Goal: Task Accomplishment & Management: Use online tool/utility

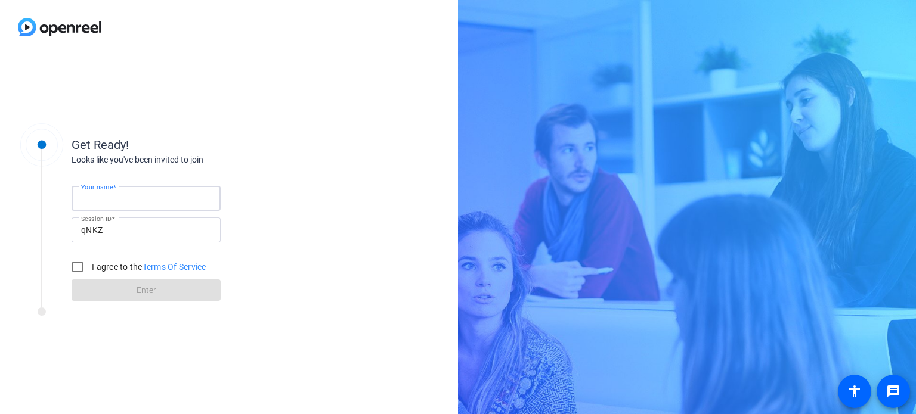
click at [151, 200] on input "Your name" at bounding box center [146, 198] width 130 height 14
type input "[PERSON_NAME]"
click at [82, 263] on input "I agree to the Terms Of Service" at bounding box center [78, 267] width 24 height 24
checkbox input "true"
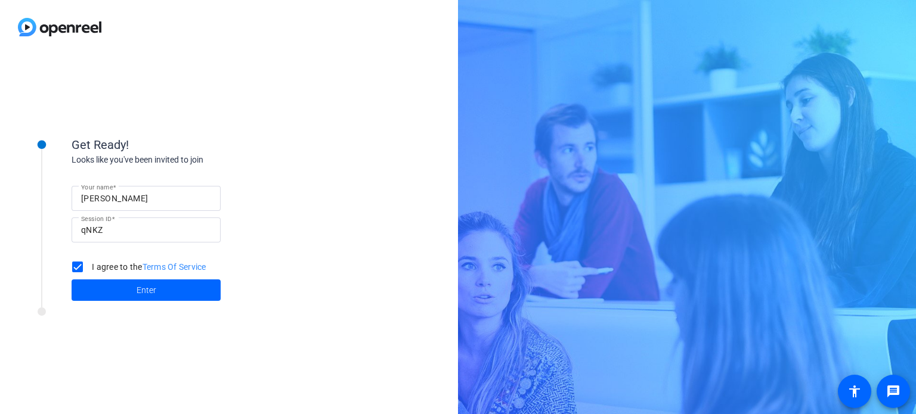
click at [82, 305] on div "Get Ready! Looks like you've been invited to join Your name [PERSON_NAME] Sessi…" at bounding box center [161, 211] width 298 height 193
click at [91, 289] on span at bounding box center [146, 290] width 149 height 29
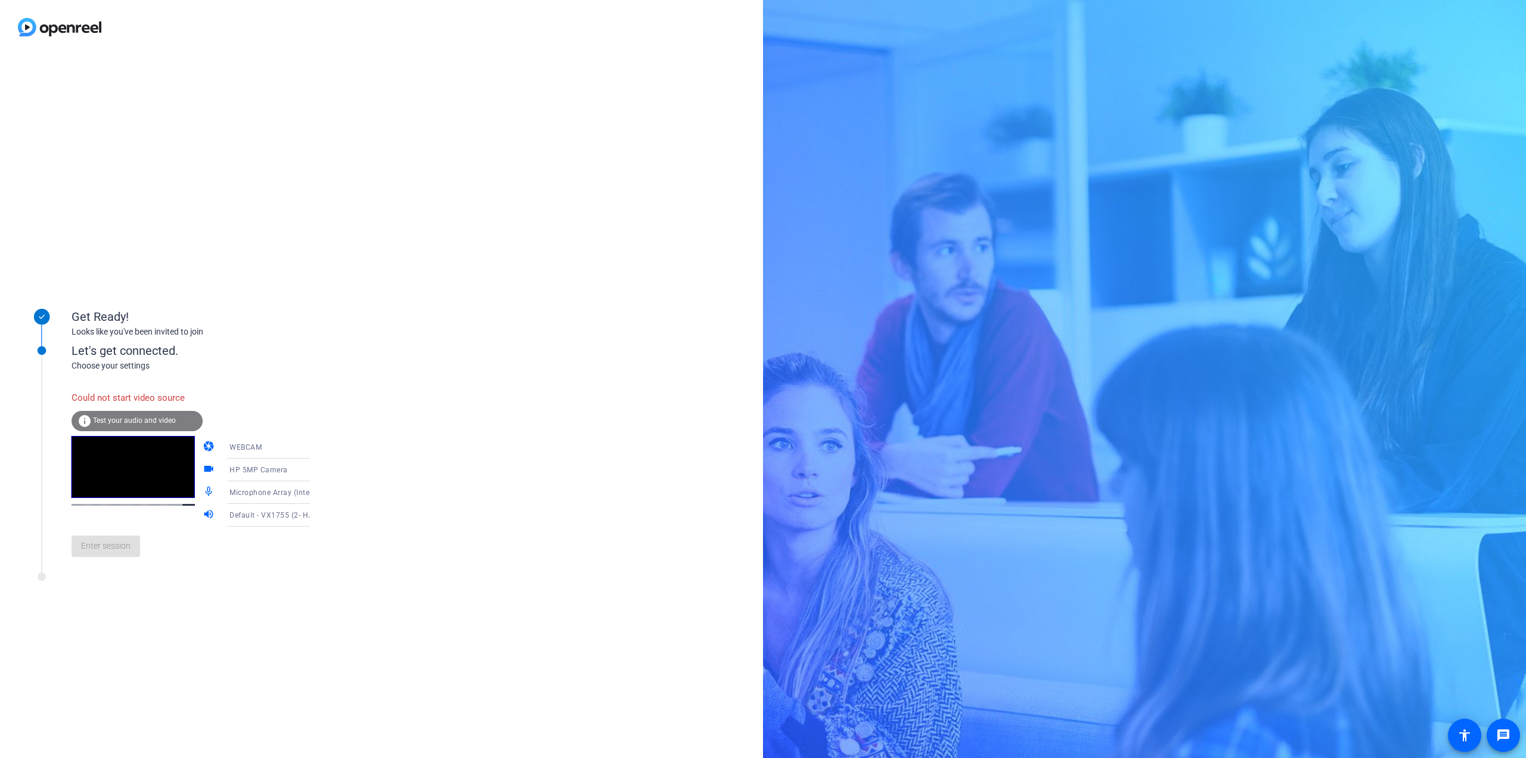
click at [254, 414] on span "Default - VX1755 (2- HD Audio Driver for Display Audio)" at bounding box center [327, 515] width 194 height 10
click at [242, 414] on div at bounding box center [763, 379] width 1526 height 758
click at [243, 414] on span "WEBCAM" at bounding box center [246, 447] width 32 height 8
click at [242, 414] on span "DESKTOP" at bounding box center [229, 494] width 33 height 14
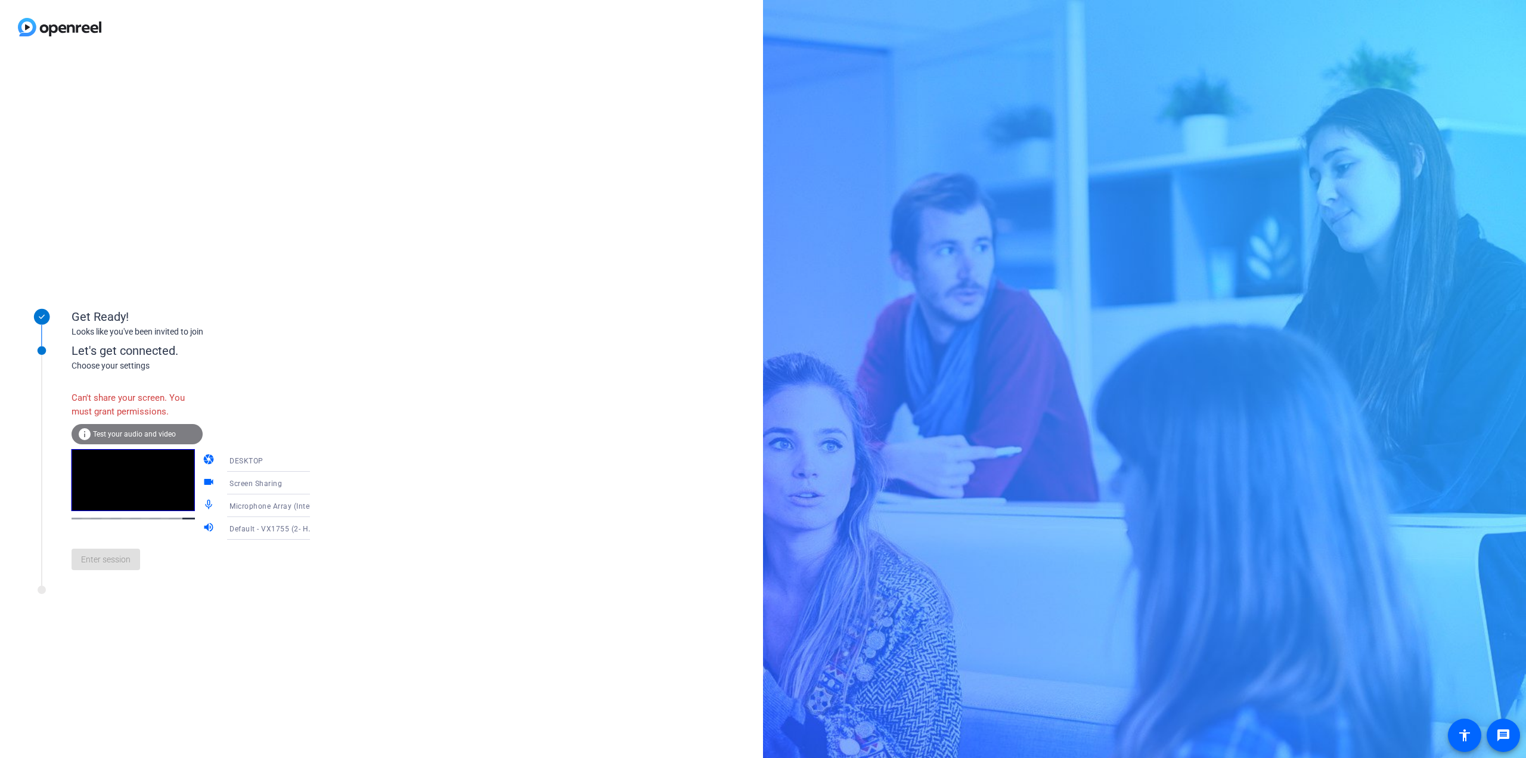
click at [167, 414] on span "Test your audio and video" at bounding box center [134, 434] width 83 height 8
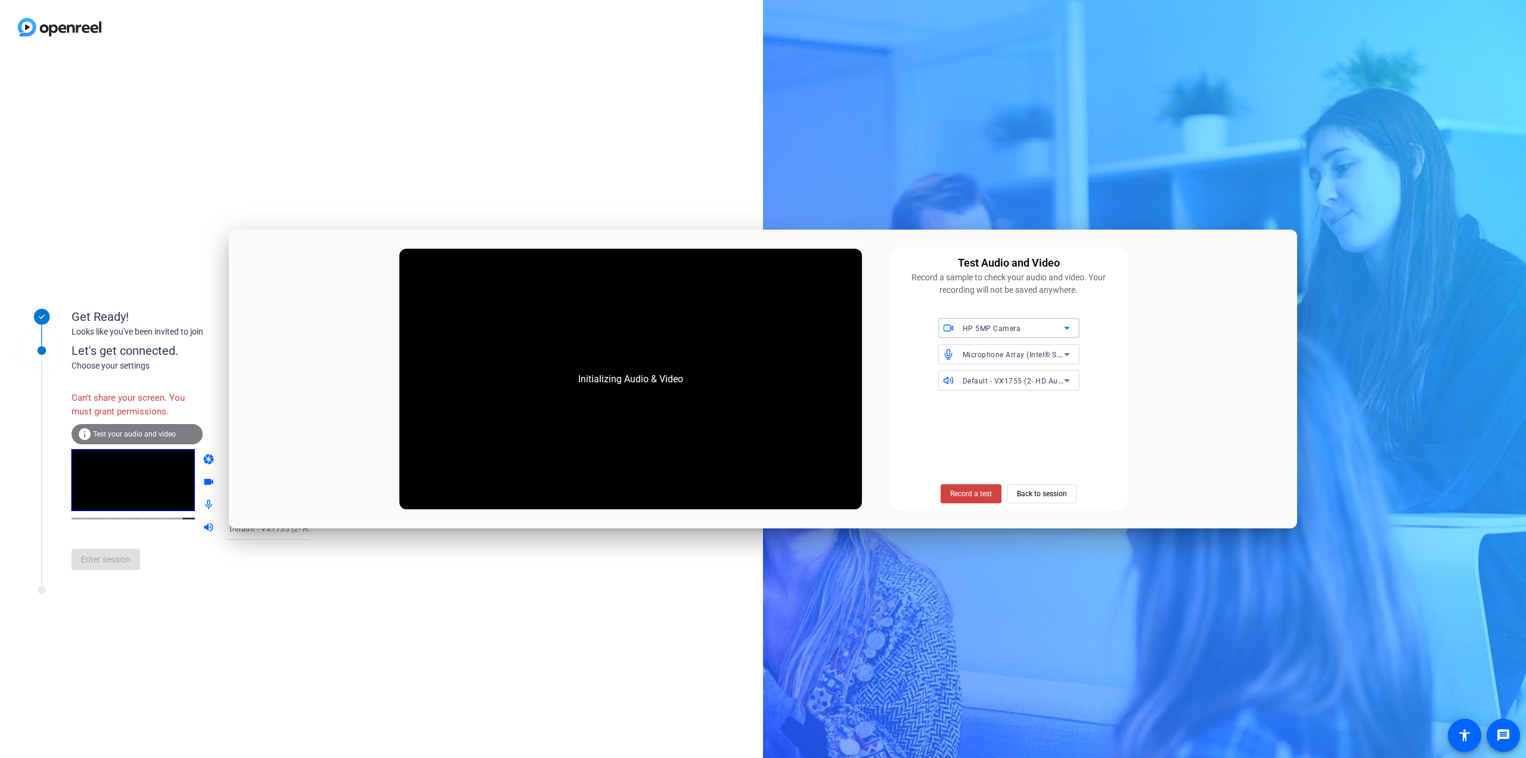
click at [915, 335] on icon at bounding box center [1067, 328] width 14 height 14
click at [720, 213] on div at bounding box center [763, 379] width 1526 height 758
click at [915, 323] on div "HP 5MP Camera" at bounding box center [1013, 328] width 101 height 15
click at [915, 414] on div at bounding box center [763, 379] width 1526 height 758
drag, startPoint x: 1074, startPoint y: 332, endPoint x: 995, endPoint y: 597, distance: 276.5
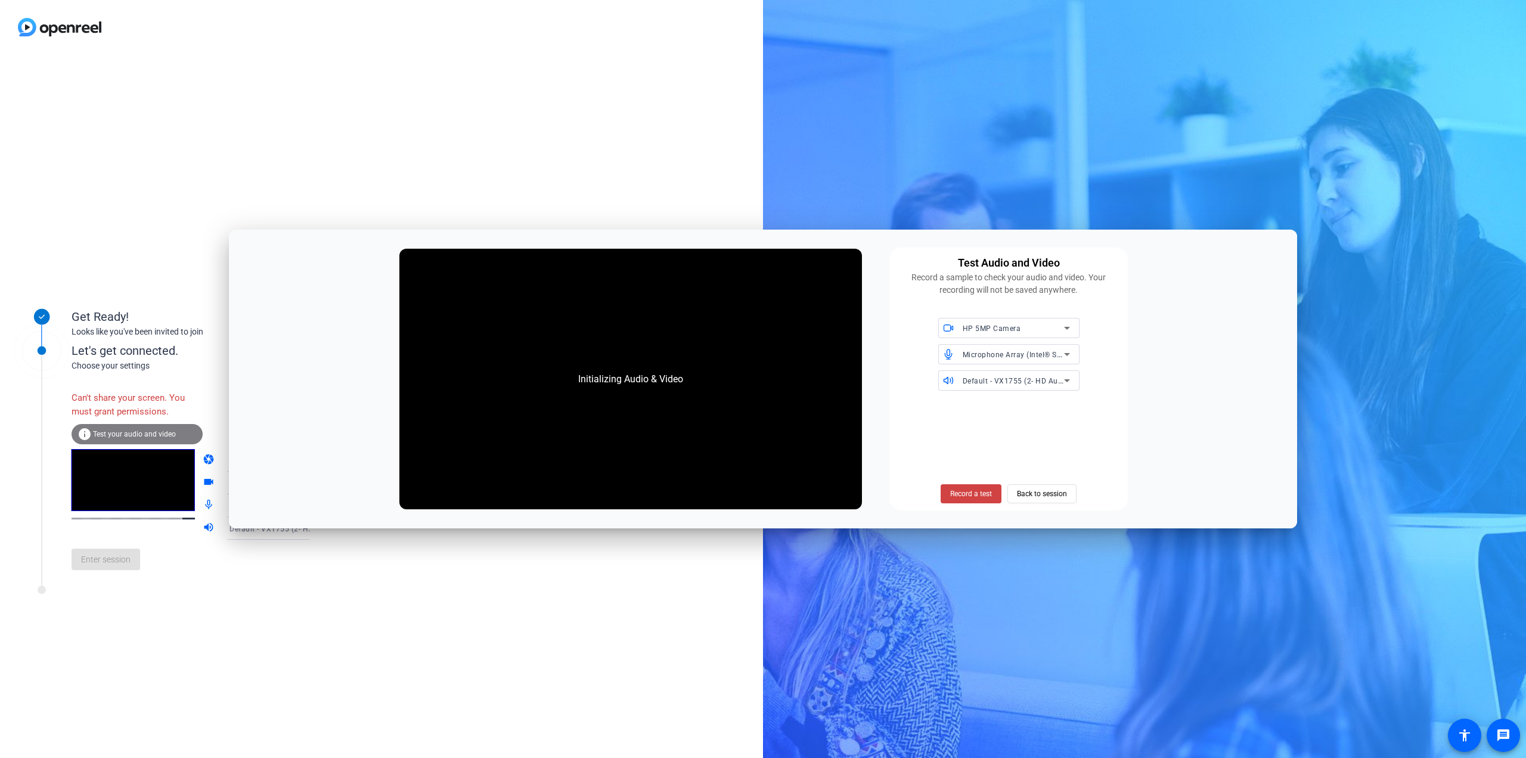
click at [915, 414] on div "Get Ready! Looks like you've been invited to join Let's get connected. Choose y…" at bounding box center [763, 379] width 1526 height 758
click at [915, 414] on span "Back to session" at bounding box center [1042, 493] width 50 height 23
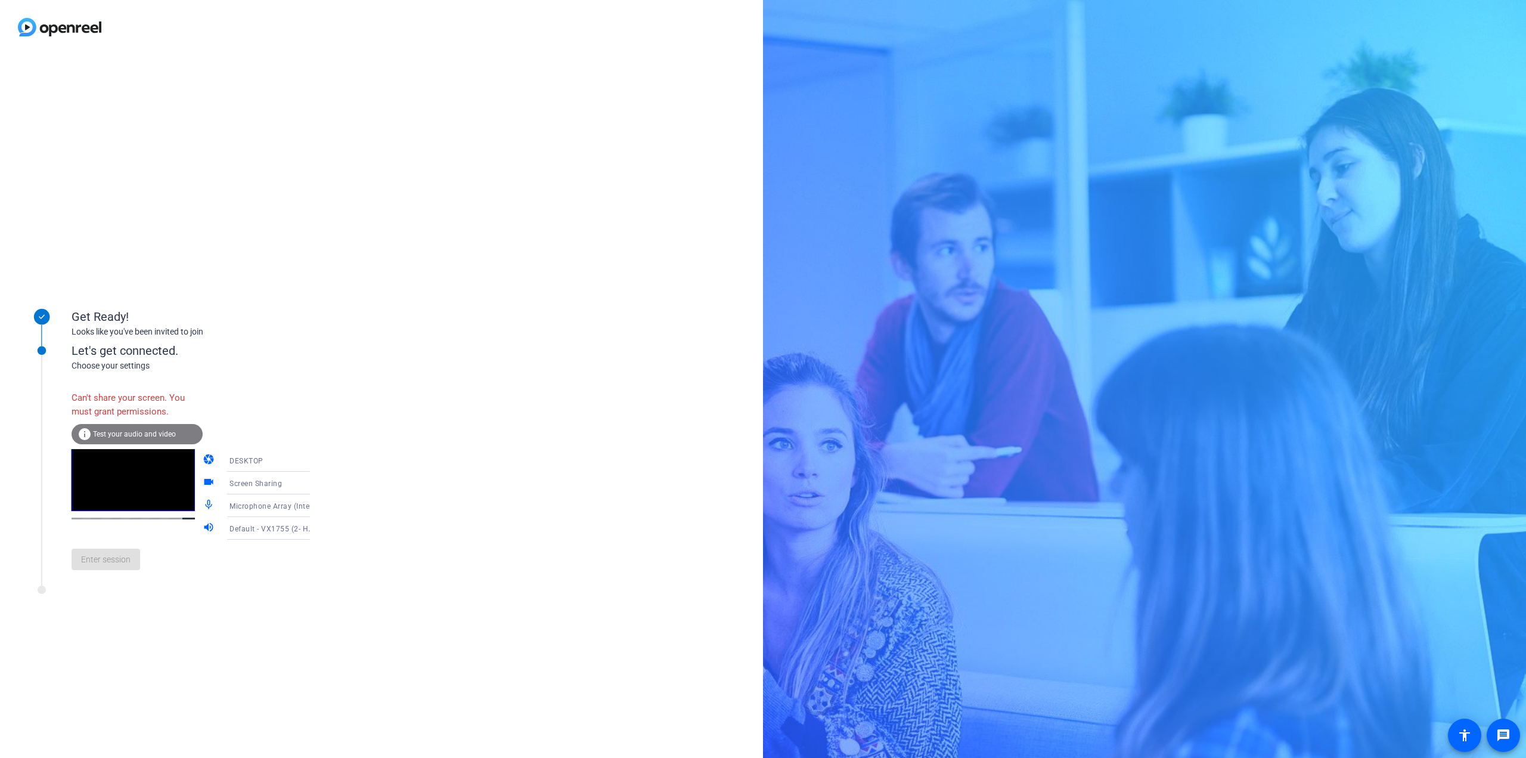
click at [246, 414] on span "DESKTOP" at bounding box center [247, 461] width 34 height 8
click at [246, 414] on div at bounding box center [763, 379] width 1526 height 758
click at [237, 414] on span "Screen Sharing" at bounding box center [256, 483] width 52 height 8
click at [238, 414] on div at bounding box center [763, 379] width 1526 height 758
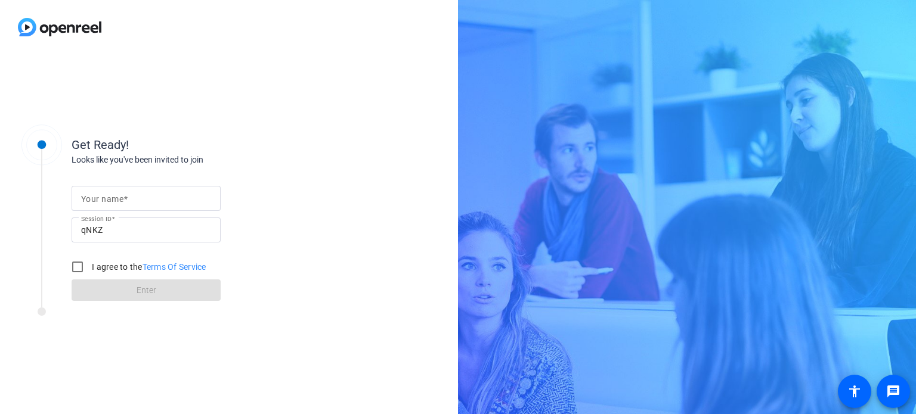
click at [120, 199] on mat-label "Your name" at bounding box center [102, 199] width 42 height 10
click at [120, 199] on input "Your name" at bounding box center [146, 198] width 130 height 14
type input "shawn alexander"
drag, startPoint x: 70, startPoint y: 267, endPoint x: 79, endPoint y: 265, distance: 9.0
click at [75, 267] on input "I agree to the Terms Of Service" at bounding box center [78, 267] width 24 height 24
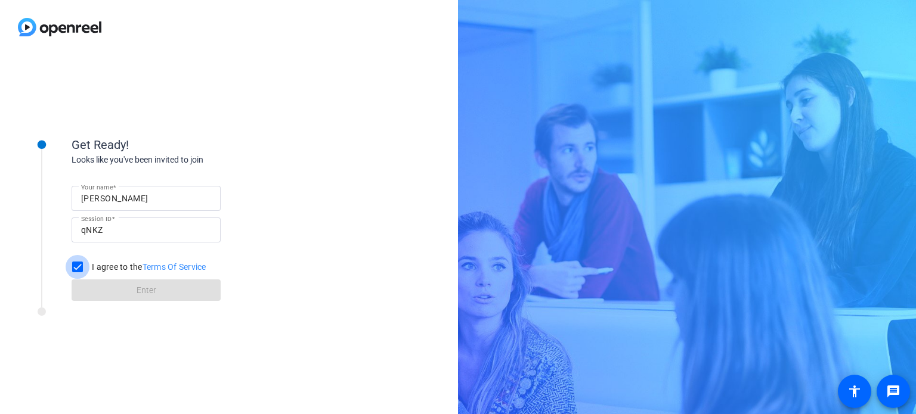
checkbox input "true"
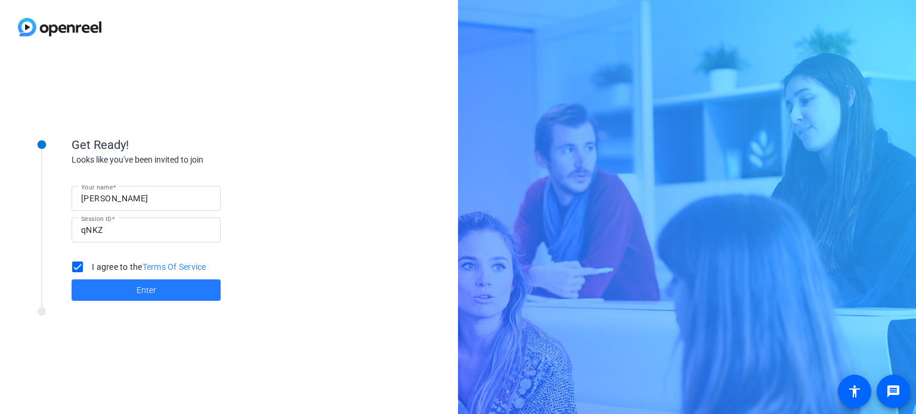
click at [91, 283] on span at bounding box center [146, 290] width 149 height 29
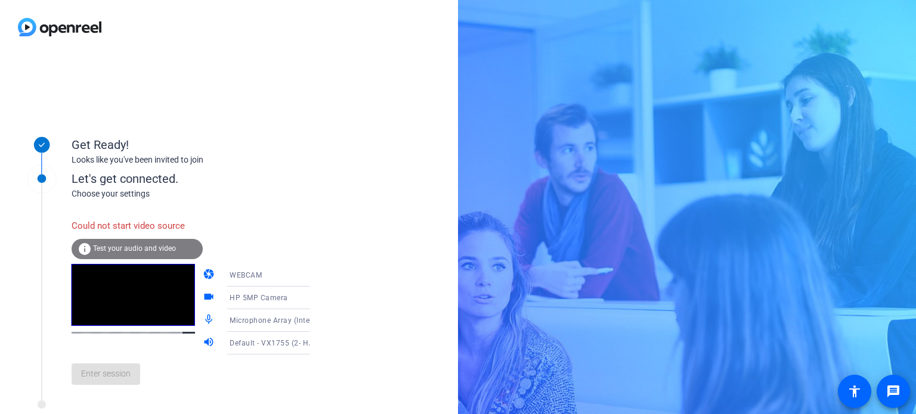
click at [315, 302] on icon at bounding box center [322, 298] width 14 height 14
click at [299, 302] on div at bounding box center [458, 207] width 916 height 414
click at [315, 345] on icon at bounding box center [322, 343] width 14 height 14
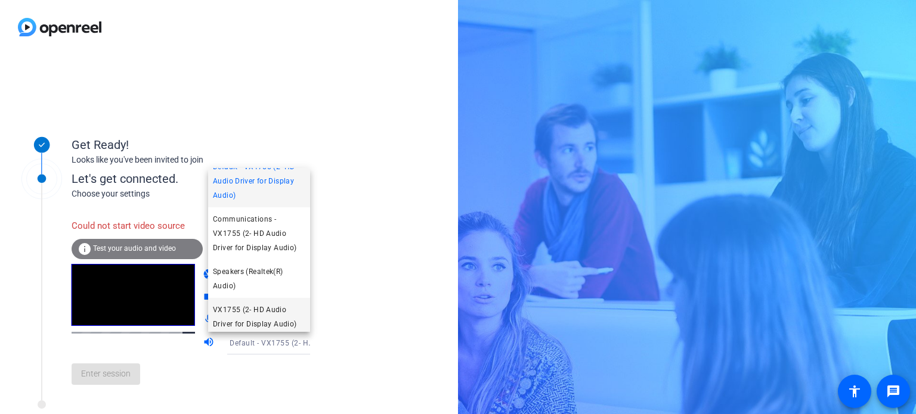
scroll to position [17, 0]
click at [356, 274] on div at bounding box center [458, 207] width 916 height 414
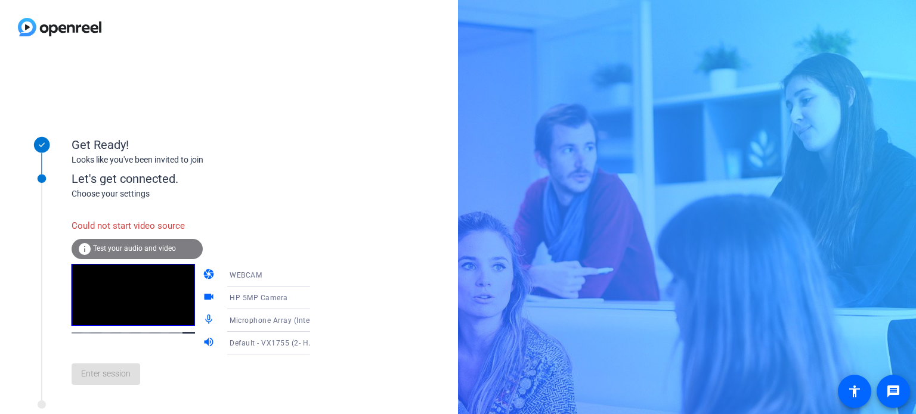
click at [315, 325] on icon at bounding box center [322, 321] width 14 height 14
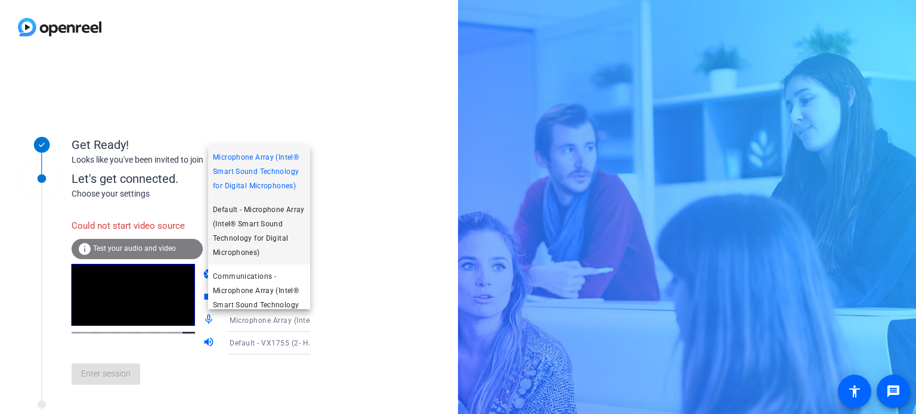
scroll to position [21, 0]
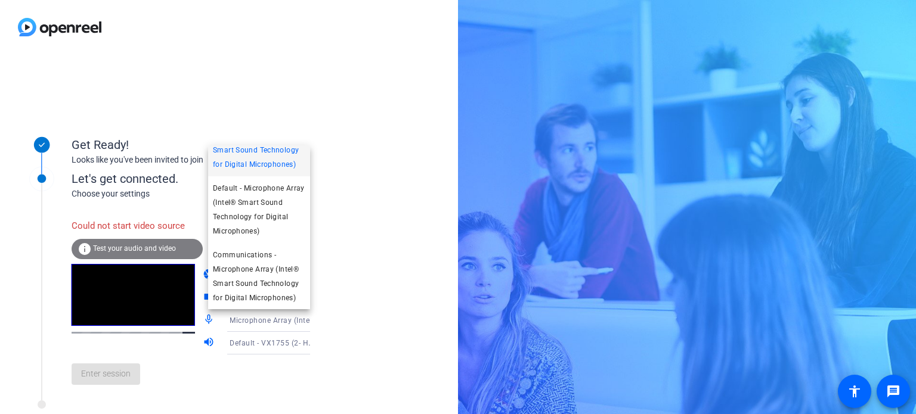
click at [374, 243] on div at bounding box center [458, 207] width 916 height 414
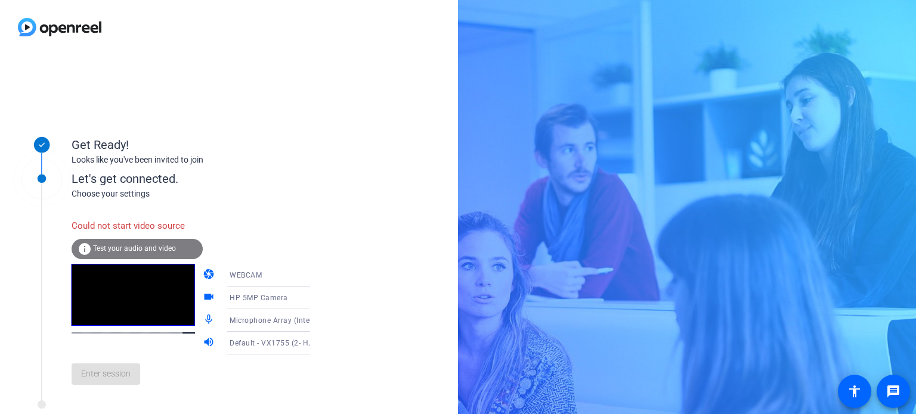
click at [262, 305] on div "HP 5MP Camera" at bounding box center [274, 297] width 89 height 15
click at [251, 324] on span "HP 5MP Camera" at bounding box center [241, 321] width 57 height 14
click at [315, 300] on icon at bounding box center [322, 298] width 14 height 14
click at [268, 324] on mat-option "HP 5MP Camera" at bounding box center [259, 321] width 102 height 24
click at [147, 243] on div "info Test your audio and video" at bounding box center [137, 249] width 131 height 20
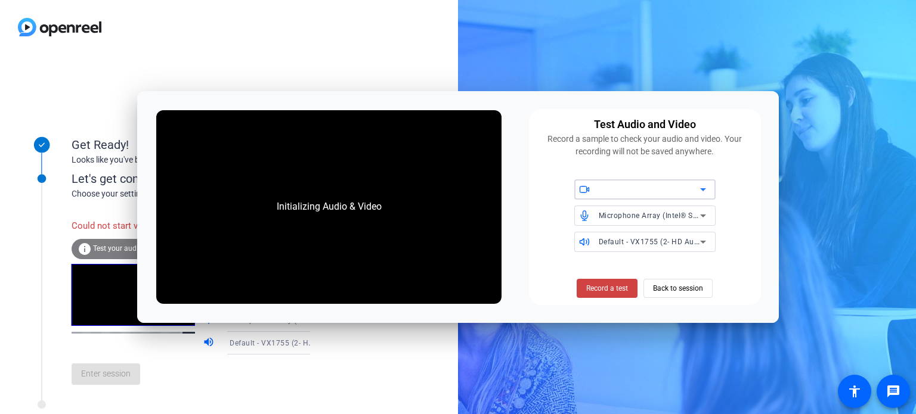
click at [663, 193] on div at bounding box center [649, 189] width 101 height 14
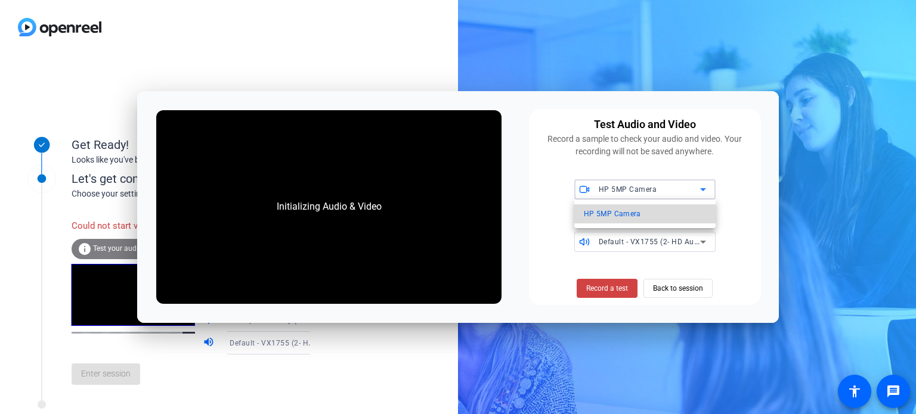
drag, startPoint x: 648, startPoint y: 209, endPoint x: 645, endPoint y: 214, distance: 6.1
click at [645, 214] on mat-option "HP 5MP Camera" at bounding box center [644, 214] width 141 height 19
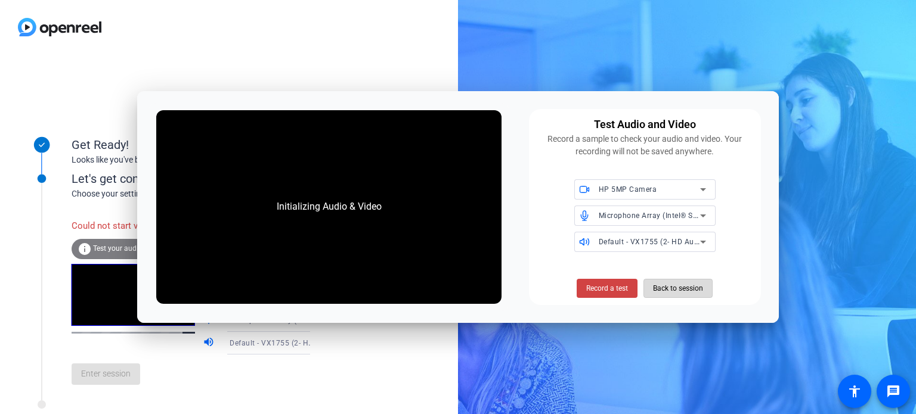
click at [678, 297] on span "Back to session" at bounding box center [678, 288] width 50 height 23
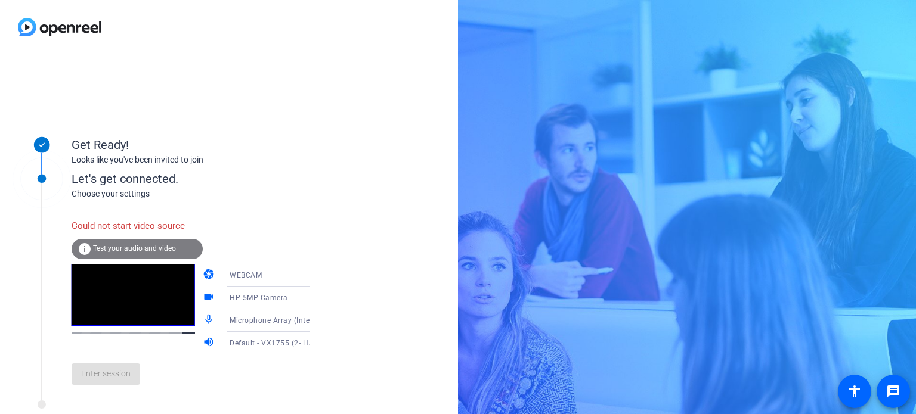
click at [176, 240] on div "info Test your audio and video" at bounding box center [137, 249] width 131 height 20
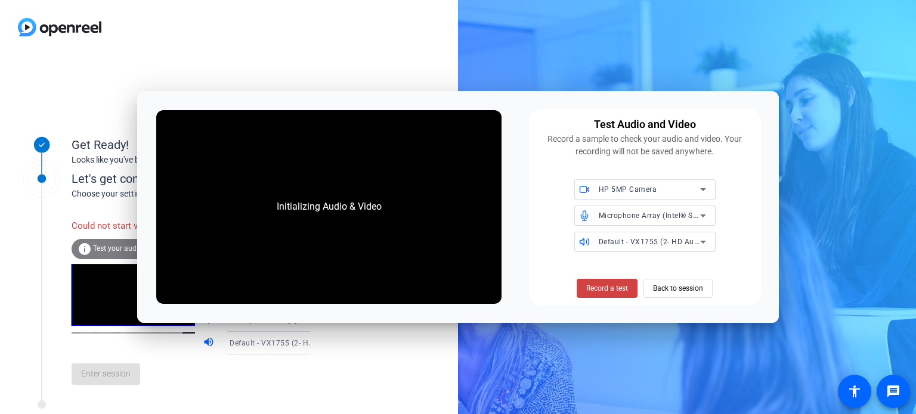
click at [210, 239] on div "Initializing Audio & Video" at bounding box center [328, 207] width 345 height 194
click at [668, 191] on div "HP 5MP Camera" at bounding box center [649, 189] width 101 height 15
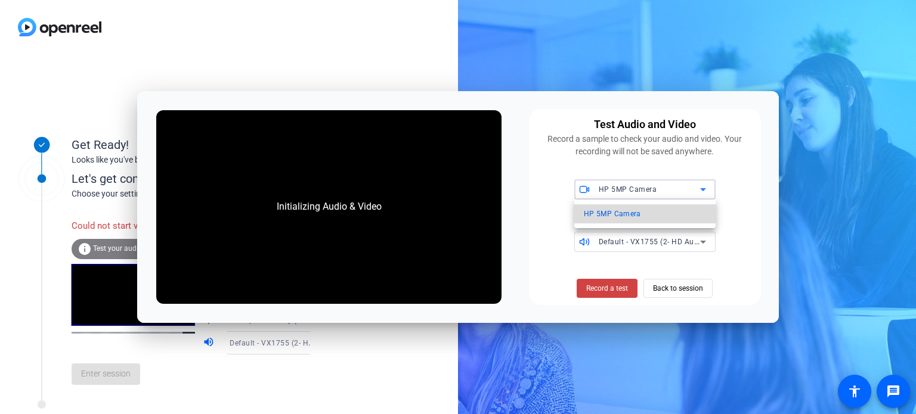
click at [658, 209] on mat-option "HP 5MP Camera" at bounding box center [644, 214] width 141 height 19
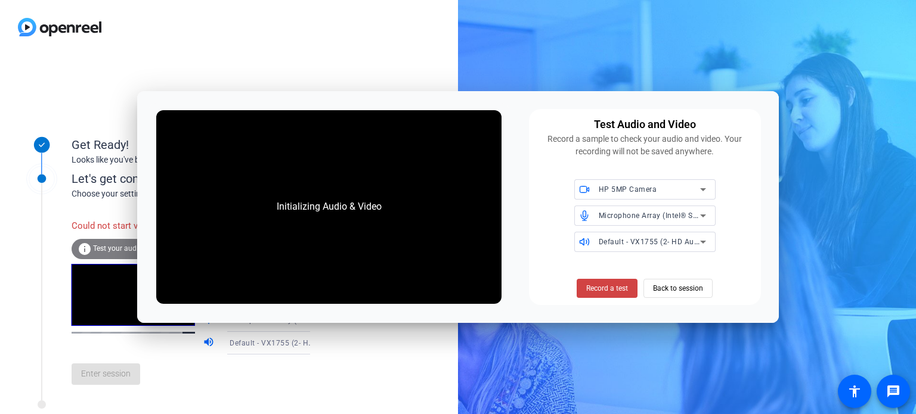
click at [134, 59] on div "Get Ready! Looks like you've been invited to join Let's get connected. Choose y…" at bounding box center [229, 234] width 458 height 360
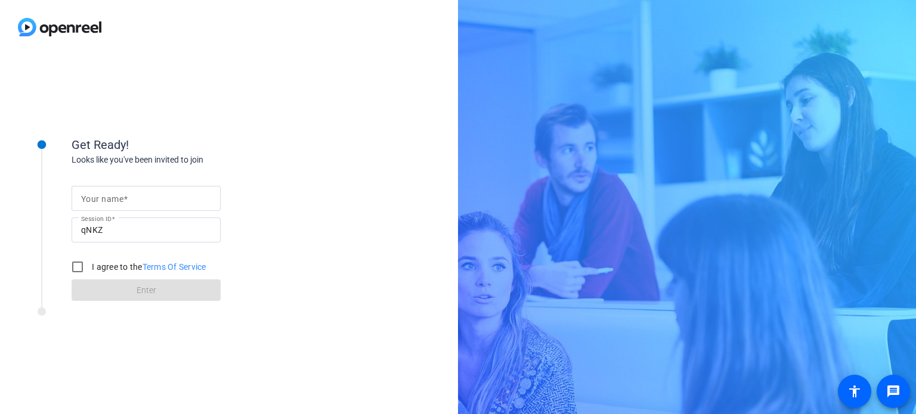
click at [125, 202] on span at bounding box center [125, 199] width 4 height 10
click at [125, 202] on input "Your name" at bounding box center [146, 198] width 130 height 14
type input "[PERSON_NAME]"
click at [83, 268] on input "I agree to the Terms Of Service" at bounding box center [78, 267] width 24 height 24
checkbox input "true"
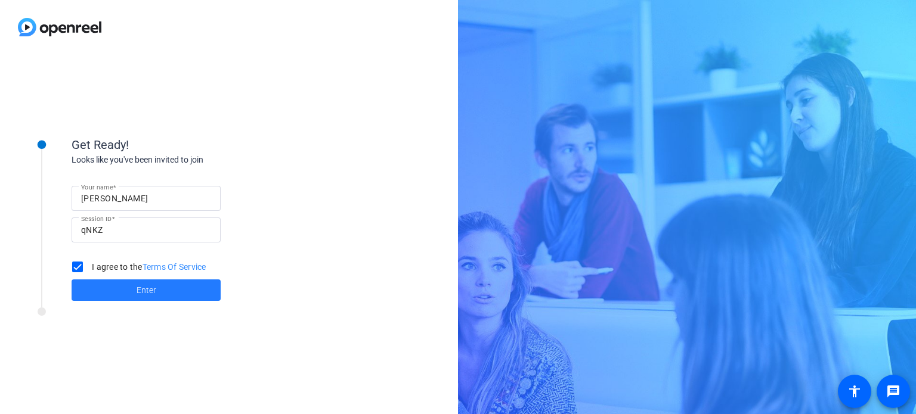
click at [95, 290] on span at bounding box center [146, 290] width 149 height 29
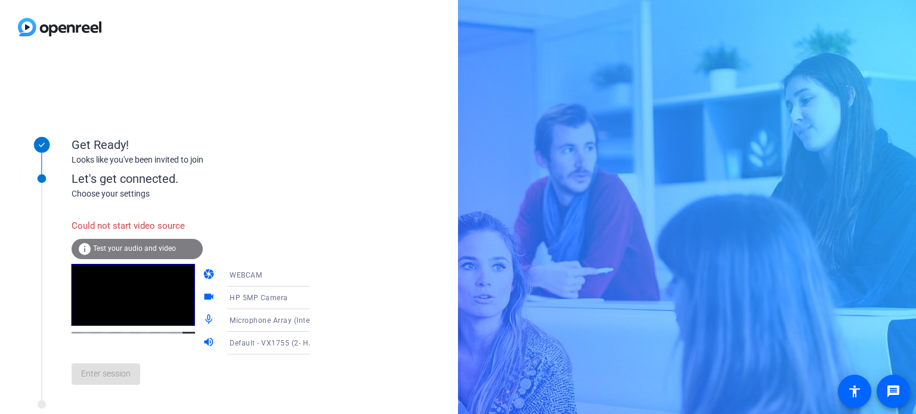
click at [269, 290] on div "HP 5MP Camera" at bounding box center [277, 298] width 95 height 23
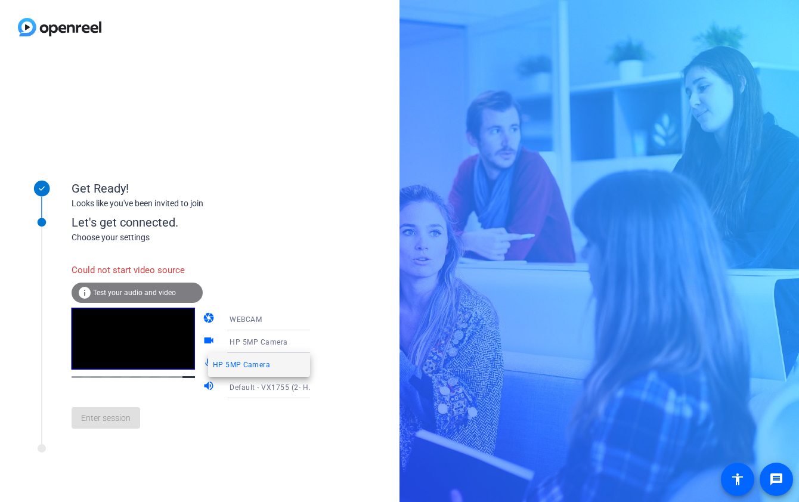
click at [284, 367] on mat-option "HP 5MP Camera" at bounding box center [259, 365] width 102 height 24
click at [150, 350] on video at bounding box center [133, 339] width 123 height 62
click at [154, 346] on video at bounding box center [133, 339] width 123 height 62
click at [230, 345] on span "HP 5MP Camera" at bounding box center [259, 342] width 58 height 8
